Goal: Task Accomplishment & Management: Use online tool/utility

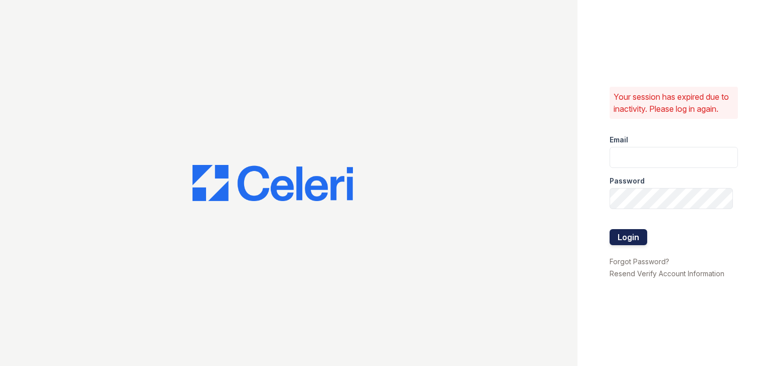
type input "yrodriguez@cafmanagement.com"
click at [622, 238] on button "Login" at bounding box center [628, 237] width 38 height 16
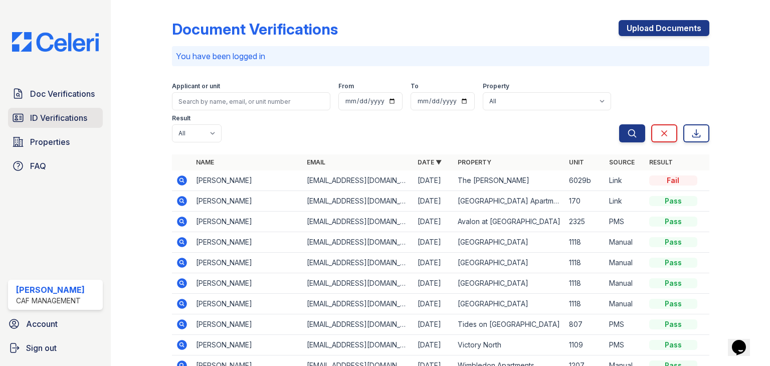
click at [62, 122] on span "ID Verifications" at bounding box center [58, 118] width 57 height 12
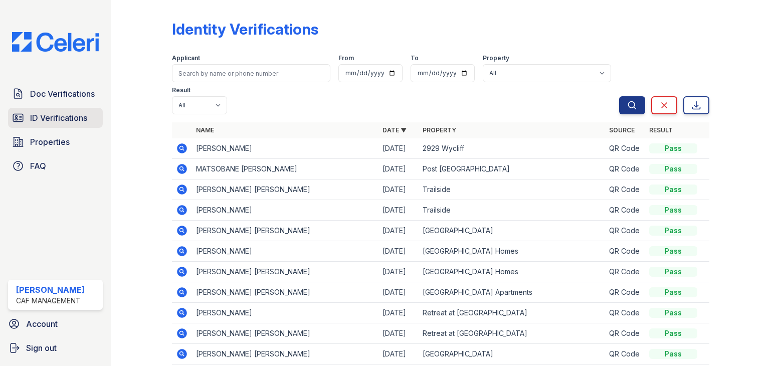
click at [53, 115] on span "ID Verifications" at bounding box center [58, 118] width 57 height 12
click at [56, 115] on span "ID Verifications" at bounding box center [58, 118] width 57 height 12
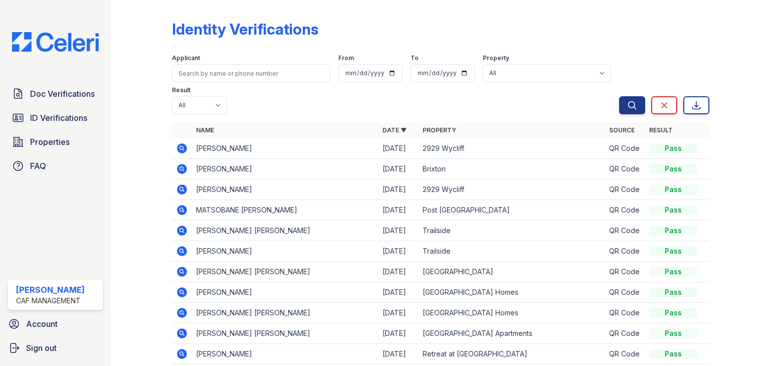
click at [56, 115] on span "ID Verifications" at bounding box center [58, 118] width 57 height 12
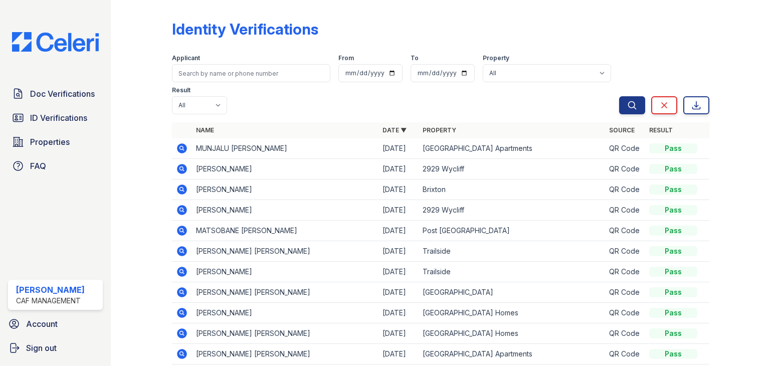
drag, startPoint x: 322, startPoint y: 144, endPoint x: 196, endPoint y: 150, distance: 125.9
click at [196, 150] on td "MUNJALU [PERSON_NAME]" at bounding box center [285, 148] width 186 height 21
copy td "MUNJALU [PERSON_NAME]"
click at [62, 116] on span "ID Verifications" at bounding box center [58, 118] width 57 height 12
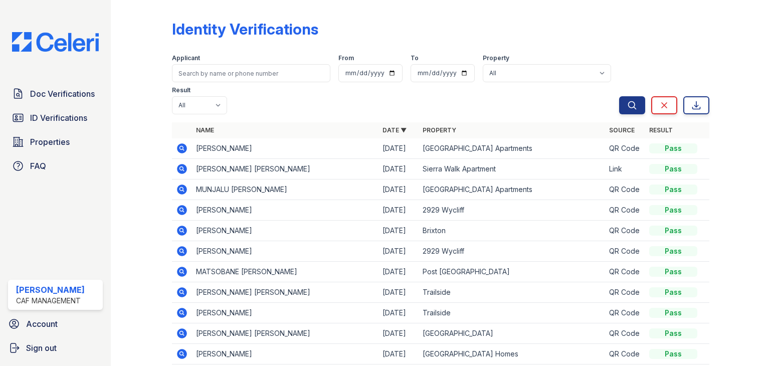
drag, startPoint x: 285, startPoint y: 187, endPoint x: 189, endPoint y: 183, distance: 95.8
click at [189, 183] on tr "MUNJALU [PERSON_NAME] [DATE] [GEOGRAPHIC_DATA] Apartments QR Code Pass" at bounding box center [440, 189] width 537 height 21
copy td "MUNJALU [PERSON_NAME]"
